Goal: Find specific page/section: Find specific page/section

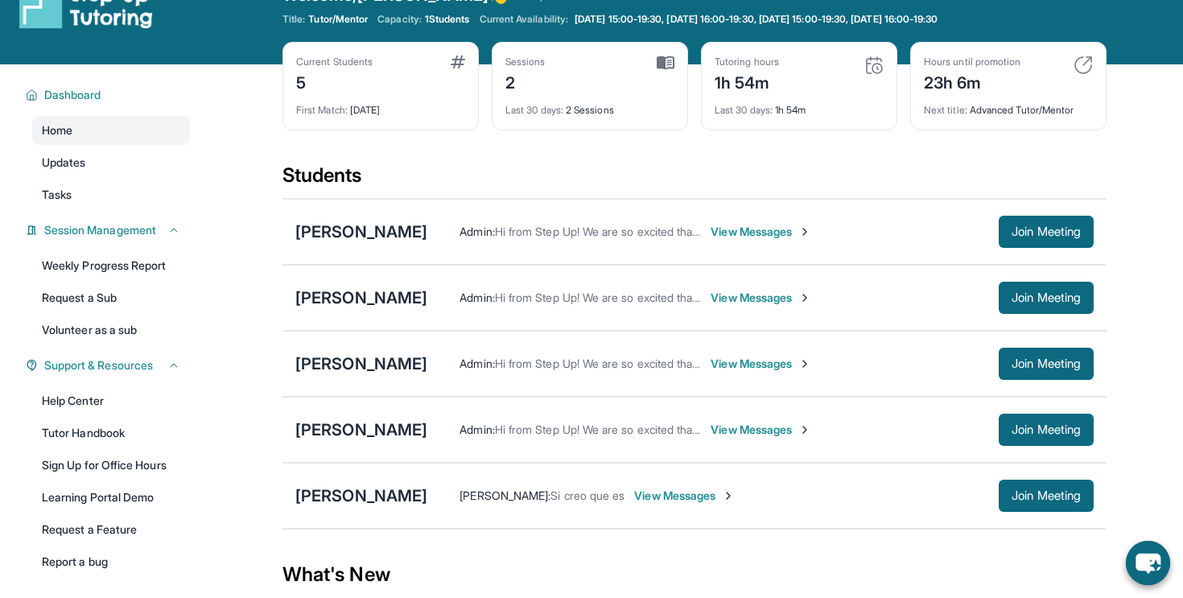
scroll to position [67, 0]
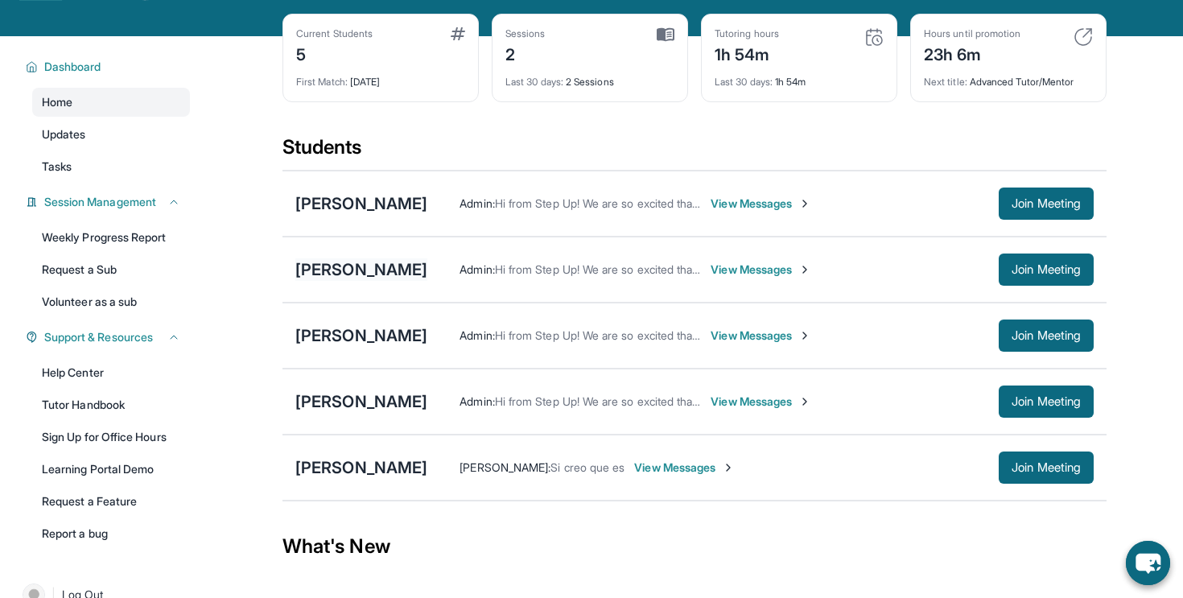
click at [324, 264] on div "[PERSON_NAME]" at bounding box center [361, 269] width 132 height 23
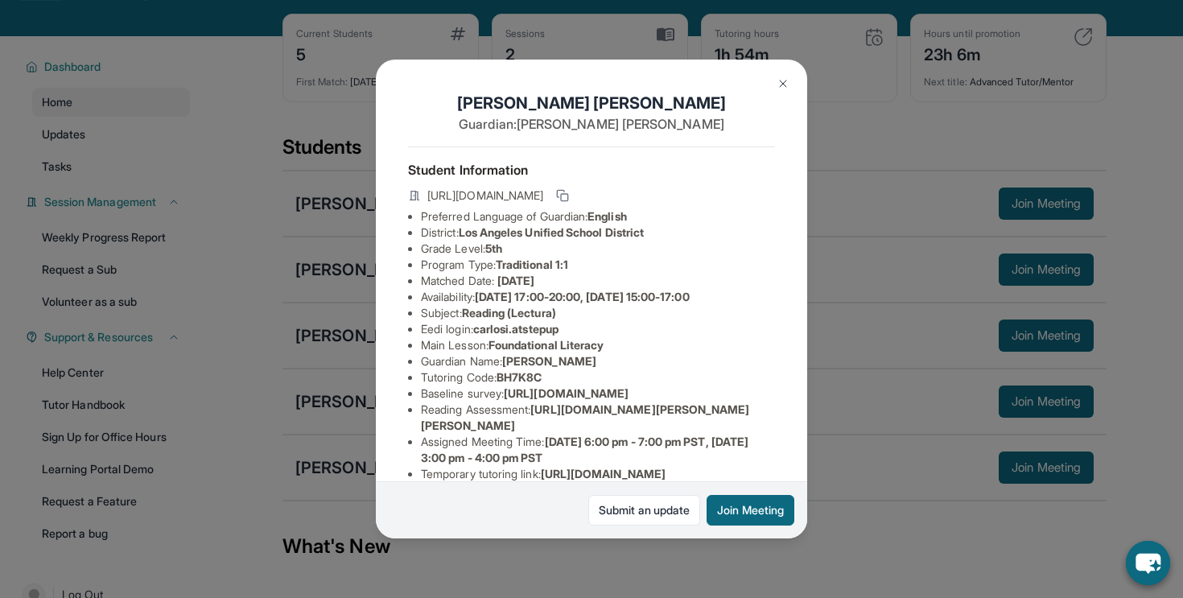
click at [324, 264] on div "[PERSON_NAME] Guardian: [PERSON_NAME] Student Information [URL][DOMAIN_NAME] Pr…" at bounding box center [591, 299] width 1183 height 598
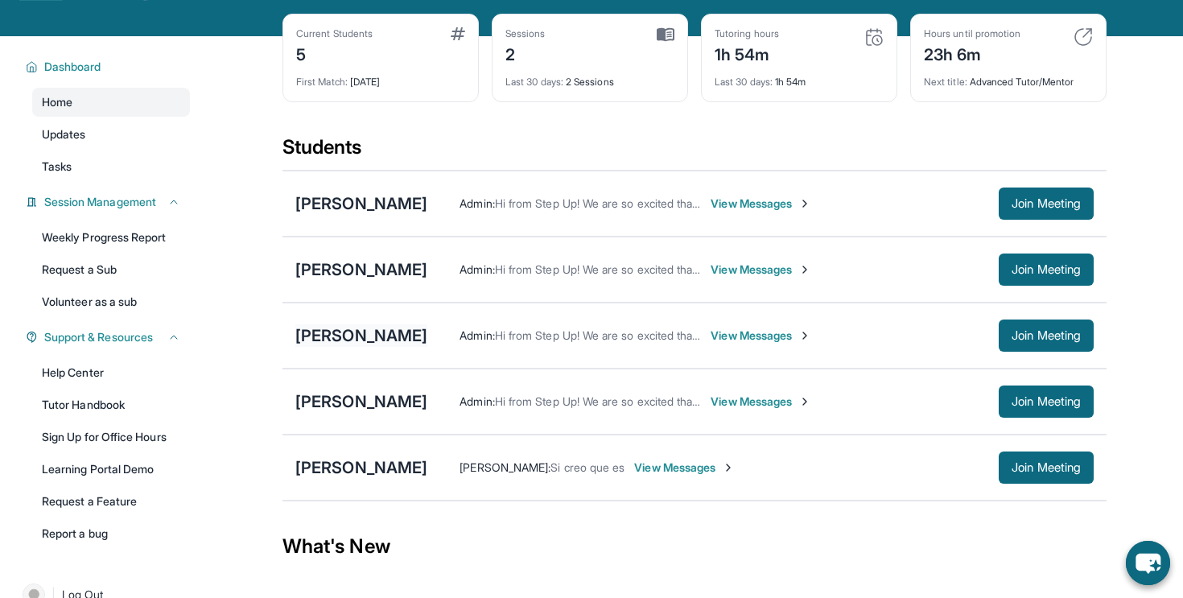
click at [343, 344] on div "[PERSON_NAME]" at bounding box center [361, 335] width 132 height 23
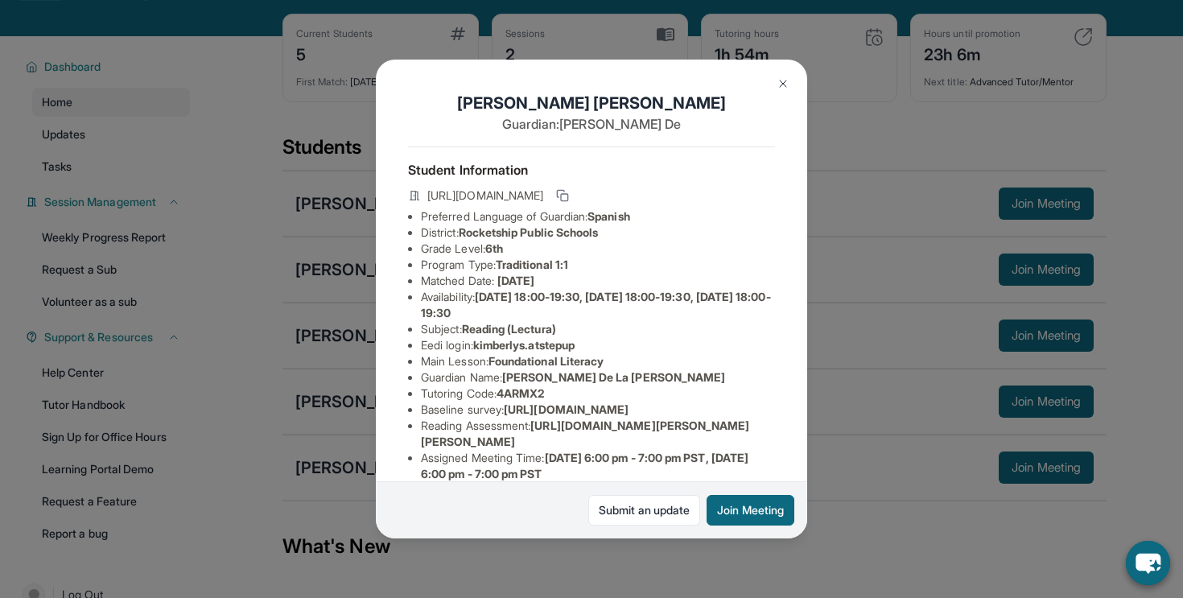
click at [343, 344] on div "[PERSON_NAME] Guardian: [PERSON_NAME] Student Information [URL][DOMAIN_NAME] Pr…" at bounding box center [591, 299] width 1183 height 598
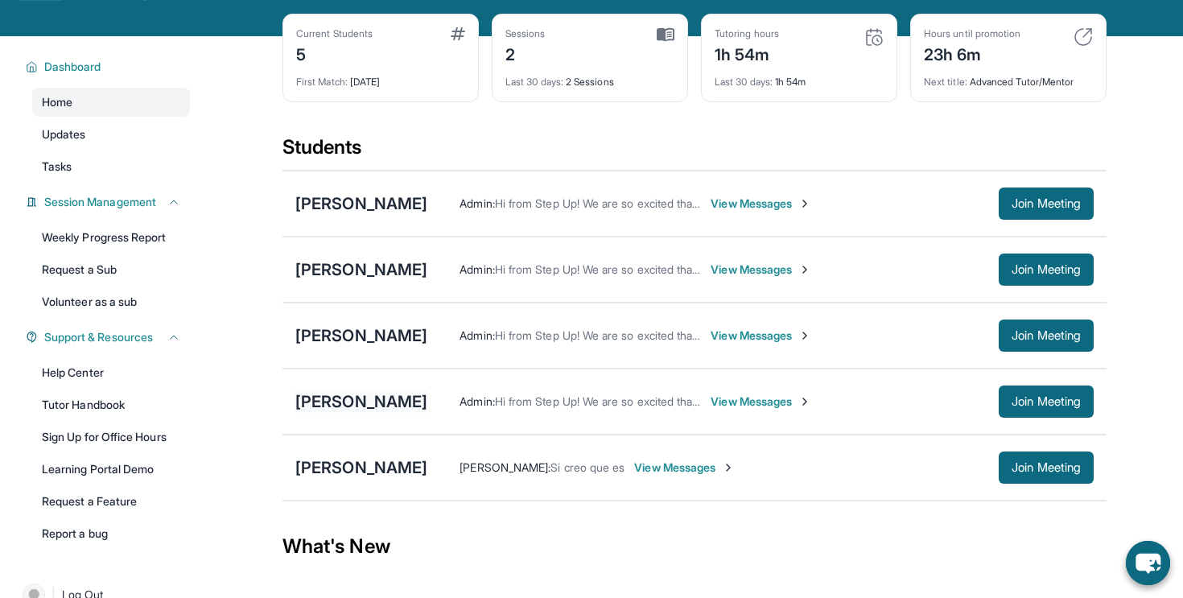
click at [325, 402] on div "[PERSON_NAME]" at bounding box center [361, 401] width 132 height 23
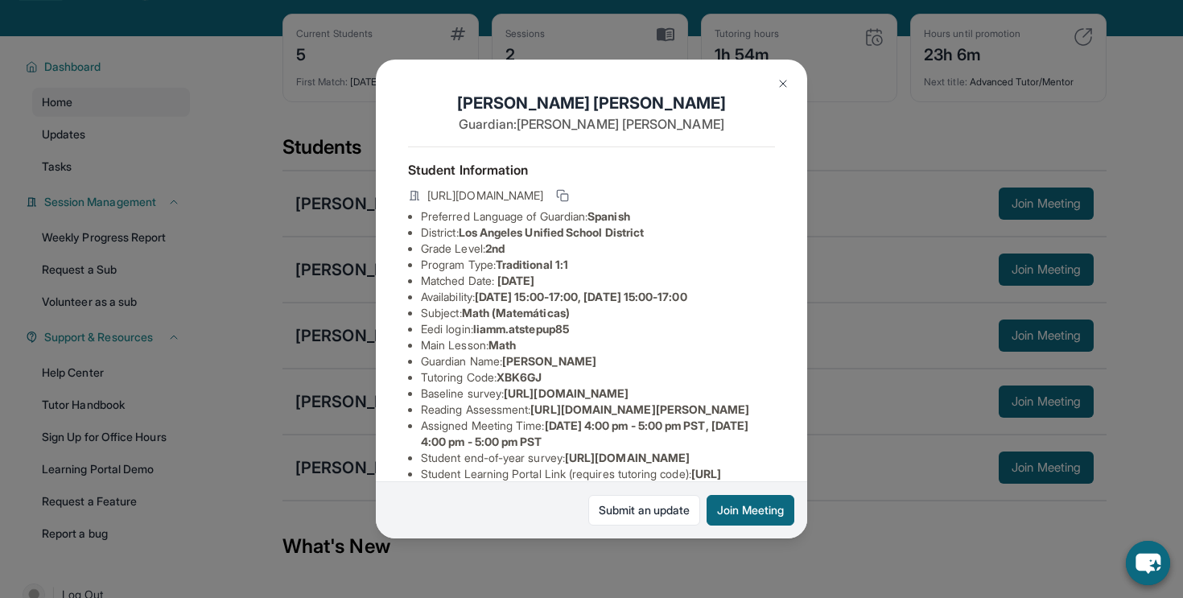
click at [325, 402] on div "[PERSON_NAME] Guardian: [PERSON_NAME] Student Information [URL][DOMAIN_NAME] Pr…" at bounding box center [591, 299] width 1183 height 598
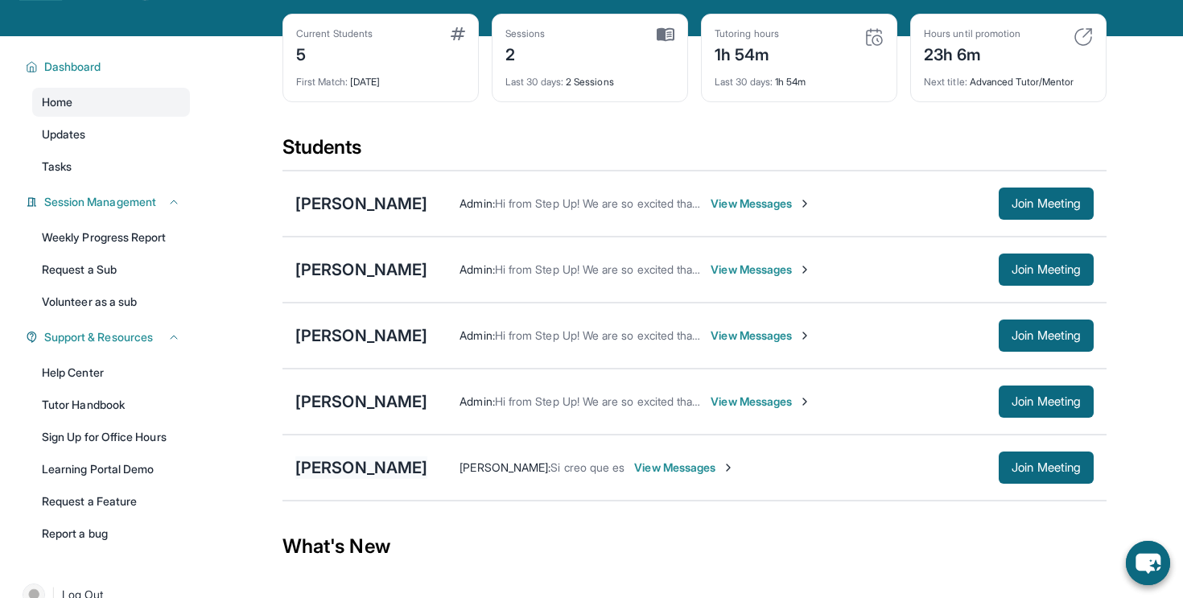
click at [317, 460] on div "[PERSON_NAME]" at bounding box center [361, 467] width 132 height 23
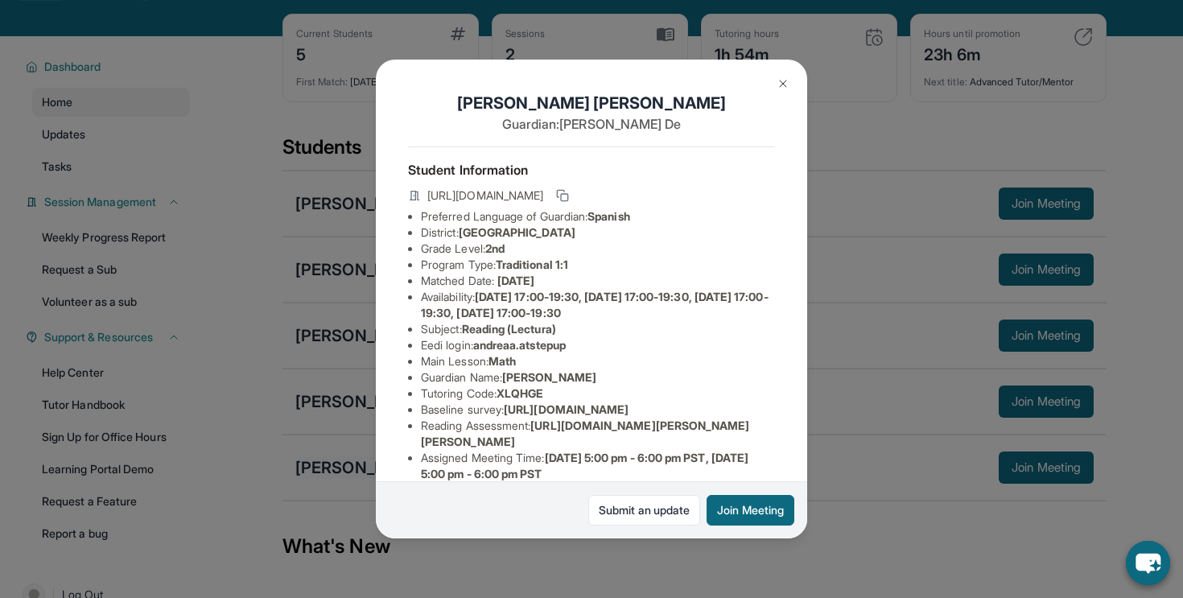
click at [317, 460] on div "[PERSON_NAME] Guardian: [PERSON_NAME] Student Information [URL][DOMAIN_NAME] Pr…" at bounding box center [591, 299] width 1183 height 598
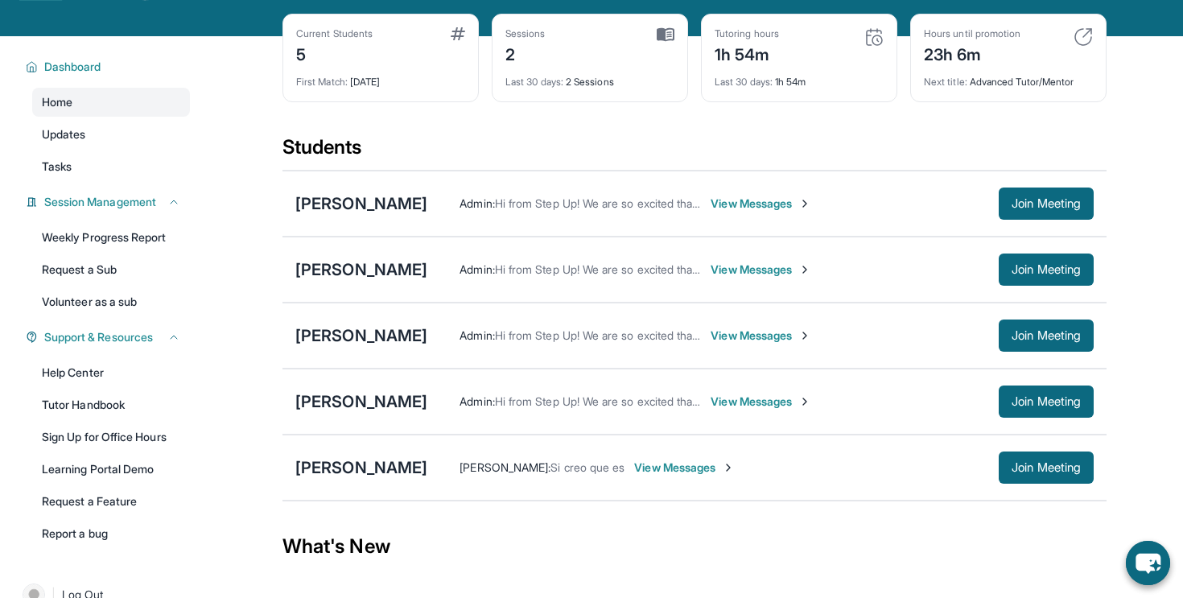
click at [377, 217] on div "[PERSON_NAME] Admin : Hi from Step Up! We are so excited that you are matched w…" at bounding box center [695, 204] width 824 height 66
click at [369, 198] on div "[PERSON_NAME]" at bounding box center [361, 203] width 132 height 23
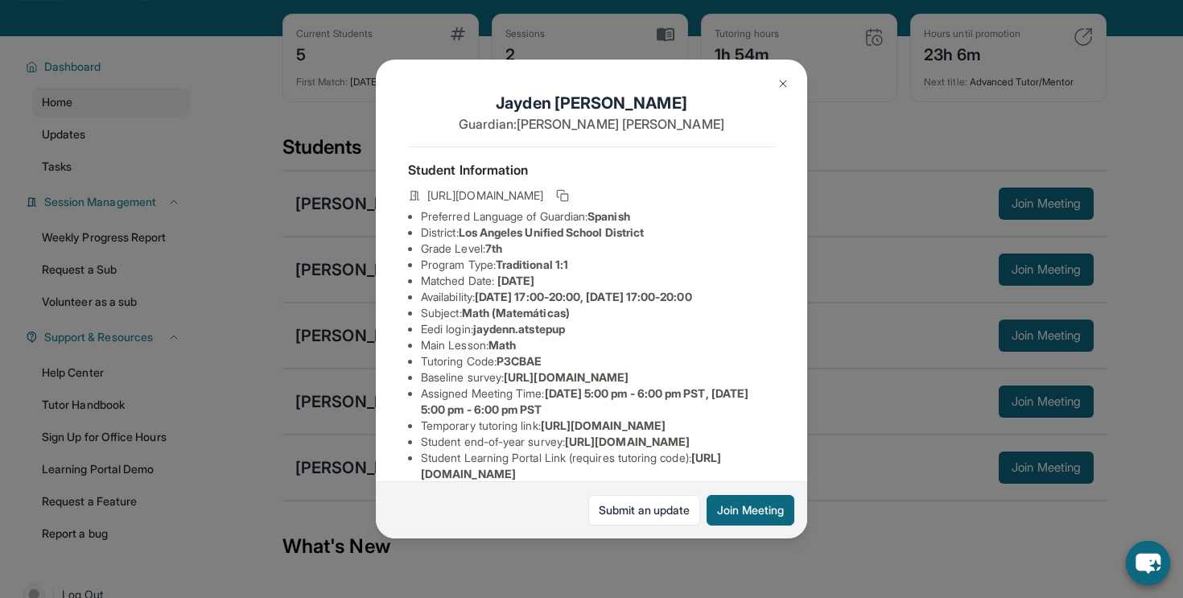
click at [360, 198] on div "[PERSON_NAME] Guardian: [PERSON_NAME] Student Information [URL][DOMAIN_NAME] Pr…" at bounding box center [591, 299] width 1183 height 598
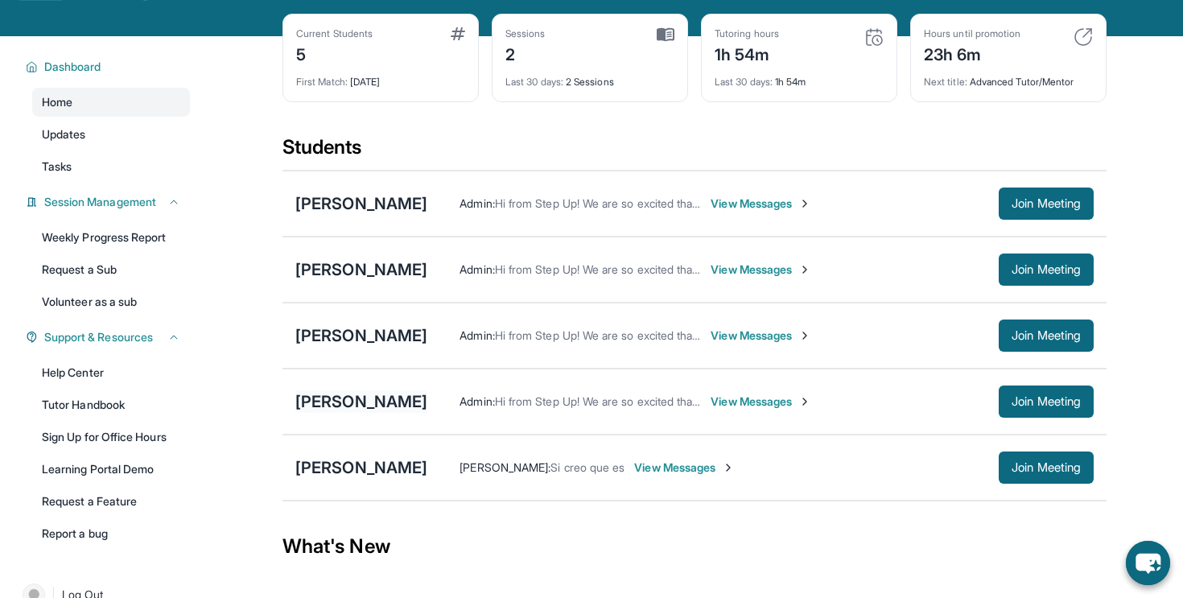
click at [307, 399] on div "[PERSON_NAME]" at bounding box center [361, 401] width 132 height 23
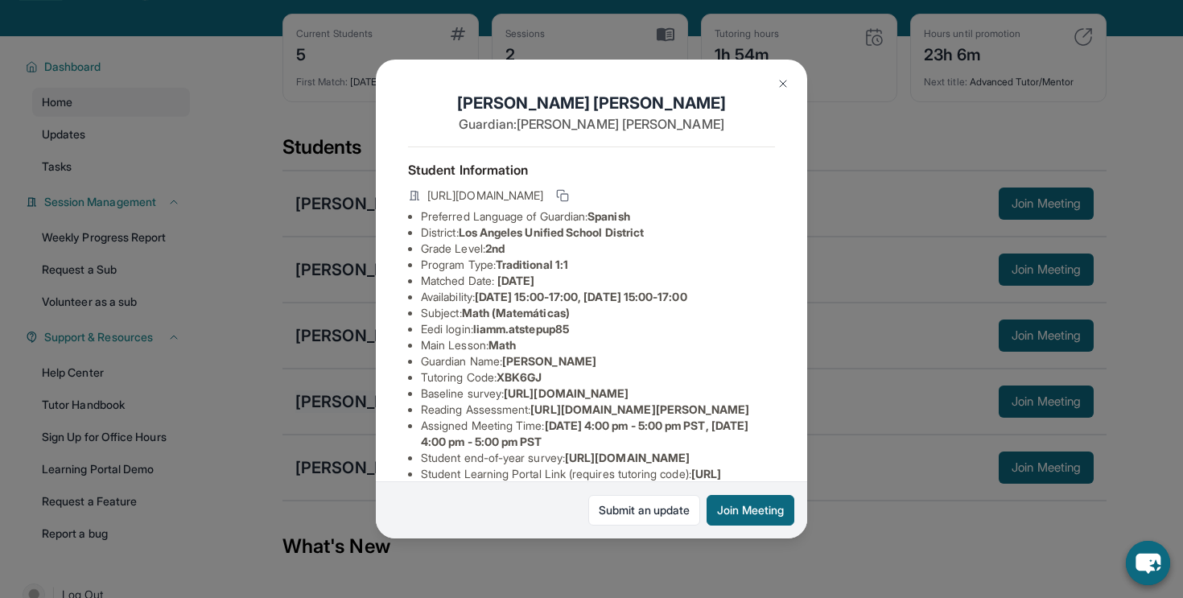
click at [307, 399] on div "[PERSON_NAME] Guardian: [PERSON_NAME] Student Information [URL][DOMAIN_NAME] Pr…" at bounding box center [591, 299] width 1183 height 598
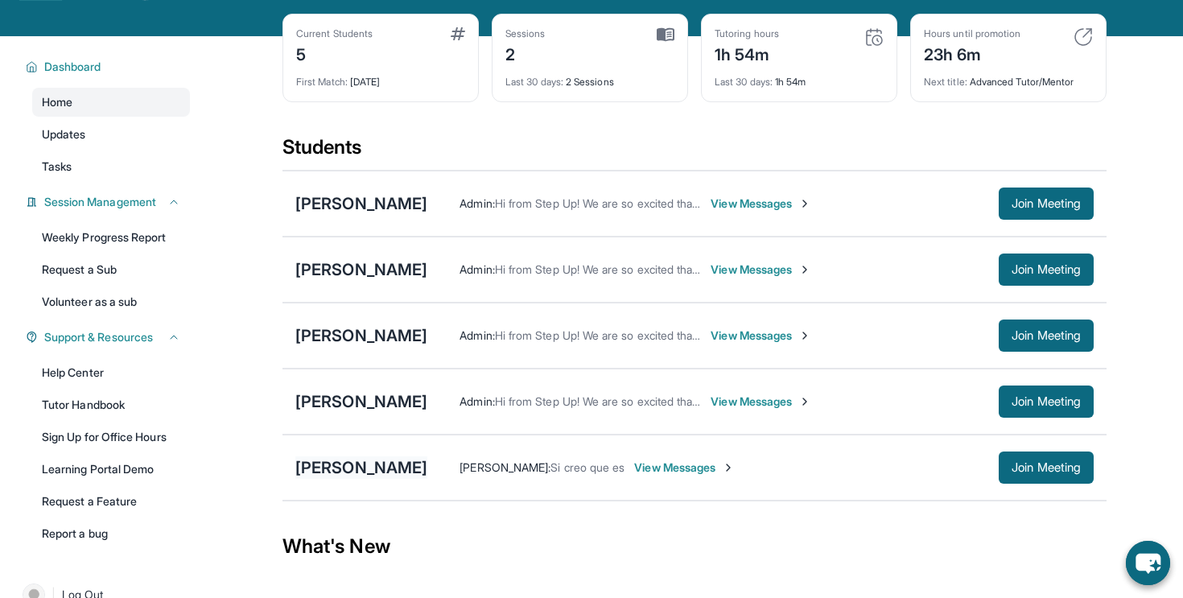
click at [332, 470] on div "[PERSON_NAME]" at bounding box center [361, 467] width 132 height 23
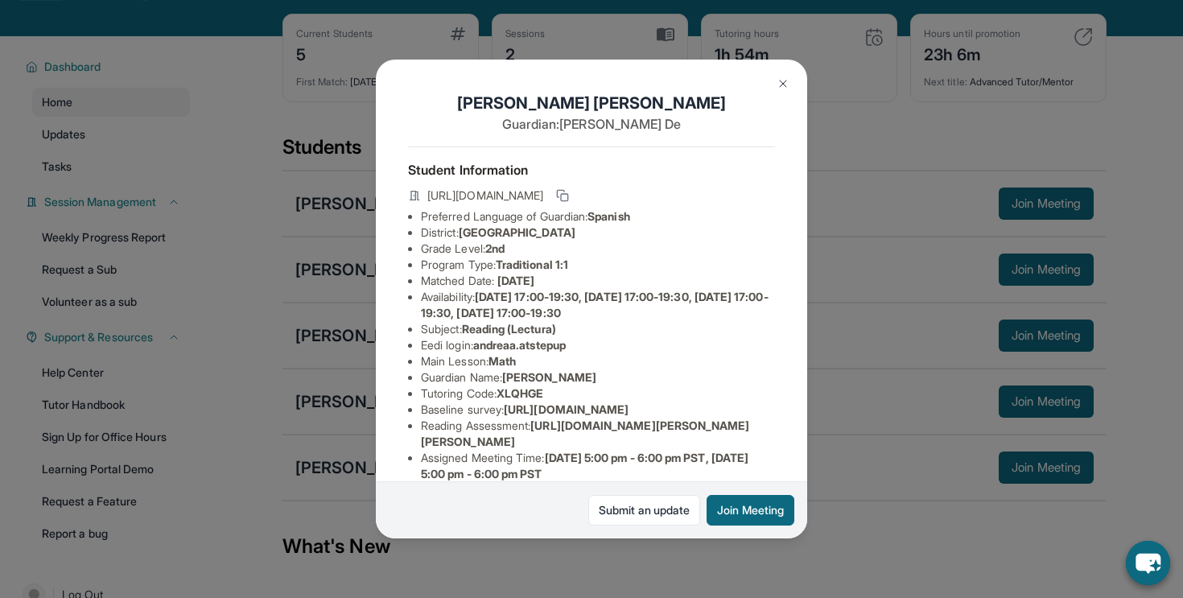
click at [332, 468] on div "[PERSON_NAME] Guardian: [PERSON_NAME] Student Information [URL][DOMAIN_NAME] Pr…" at bounding box center [591, 299] width 1183 height 598
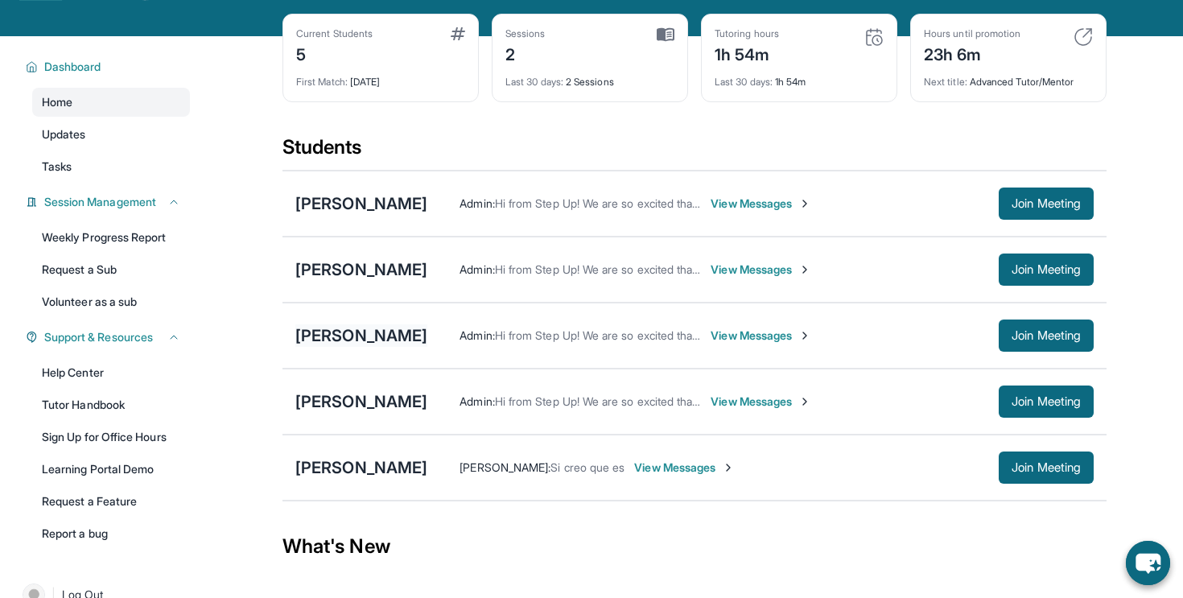
click at [340, 343] on div "[PERSON_NAME]" at bounding box center [361, 335] width 132 height 23
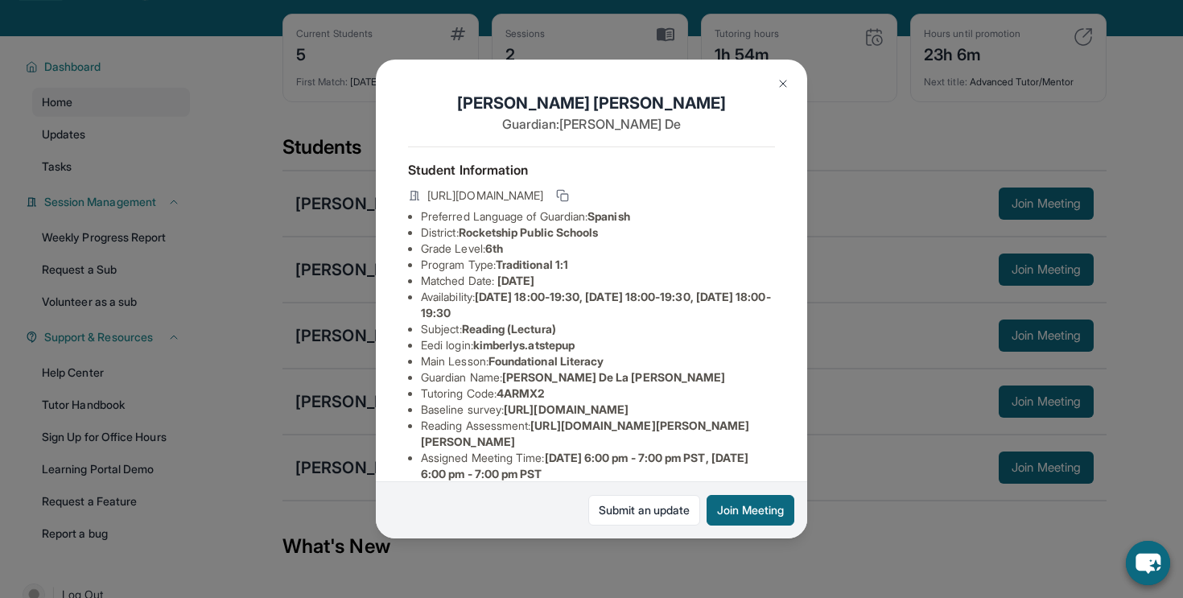
click at [330, 340] on div "[PERSON_NAME] Guardian: [PERSON_NAME] Student Information [URL][DOMAIN_NAME] Pr…" at bounding box center [591, 299] width 1183 height 598
